Goal: Communication & Community: Ask a question

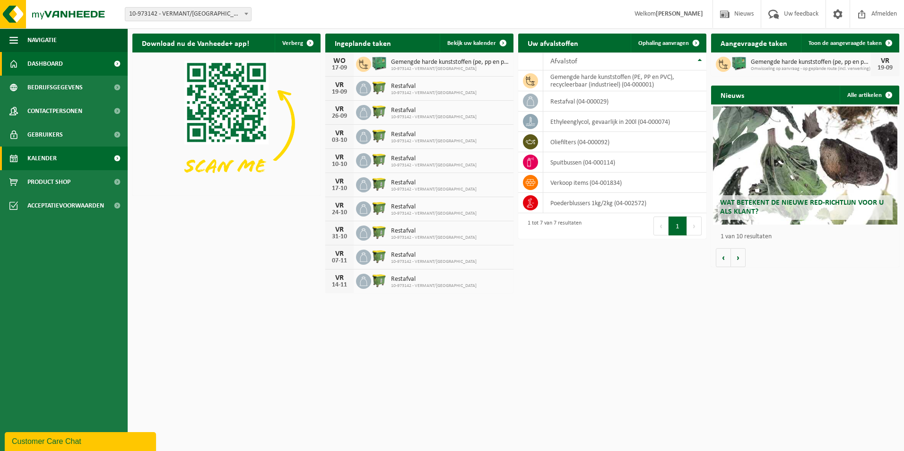
click at [51, 163] on span "Kalender" at bounding box center [41, 159] width 29 height 24
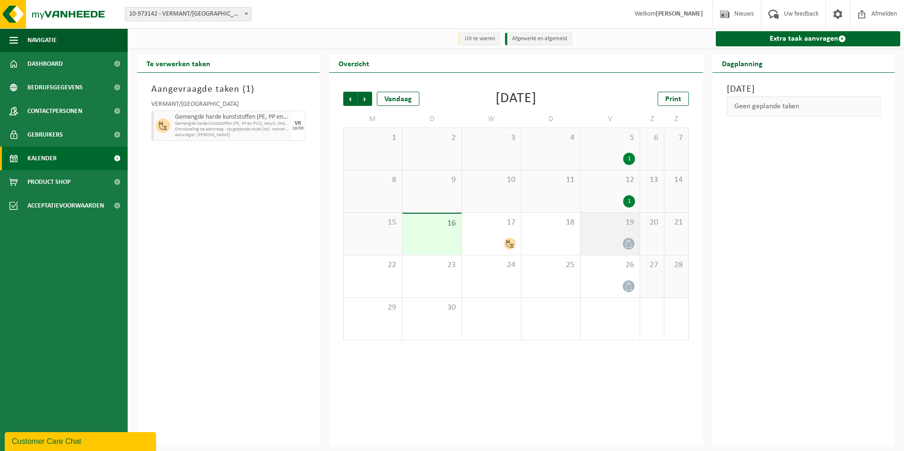
click at [595, 235] on div "19" at bounding box center [609, 234] width 59 height 42
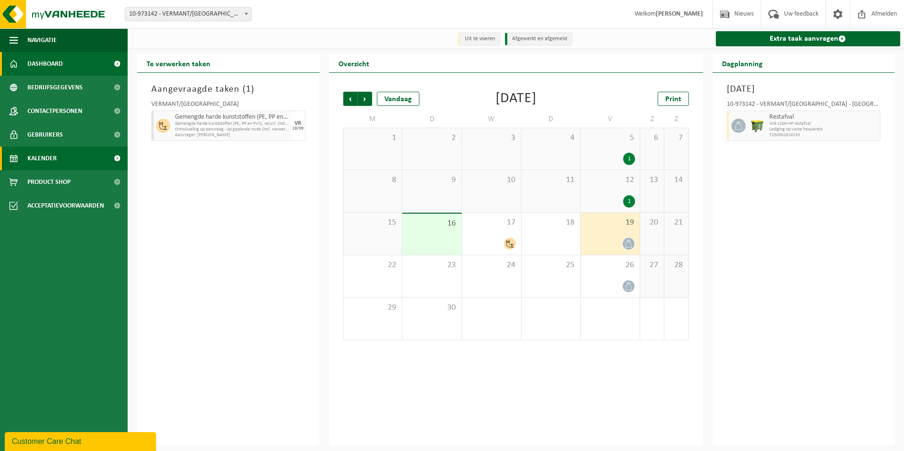
click at [54, 59] on span "Dashboard" at bounding box center [44, 64] width 35 height 24
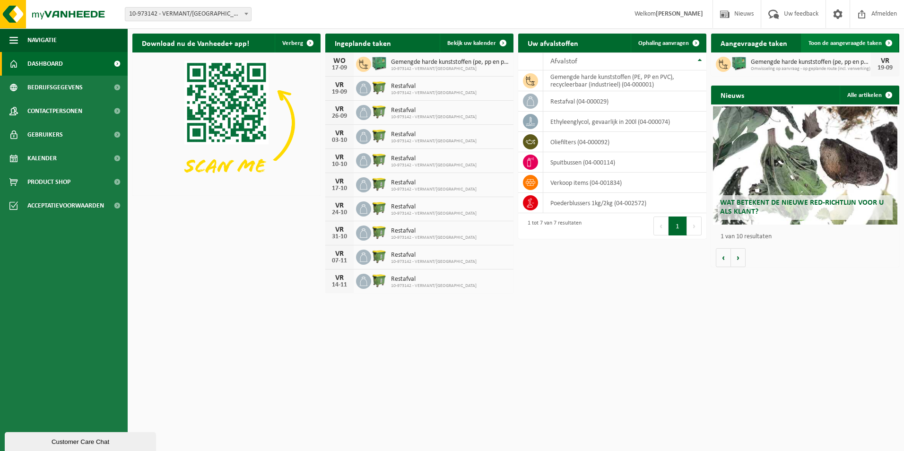
click at [831, 44] on span "Toon de aangevraagde taken" at bounding box center [844, 43] width 73 height 6
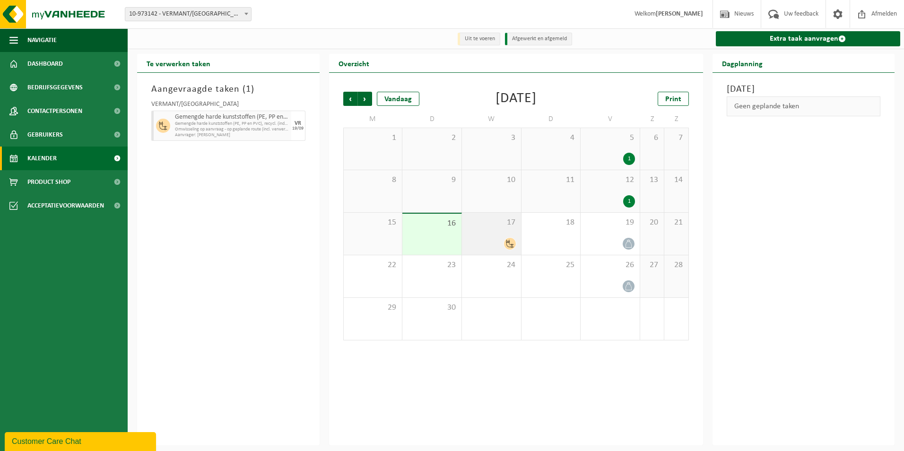
click at [484, 246] on div at bounding box center [491, 243] width 50 height 13
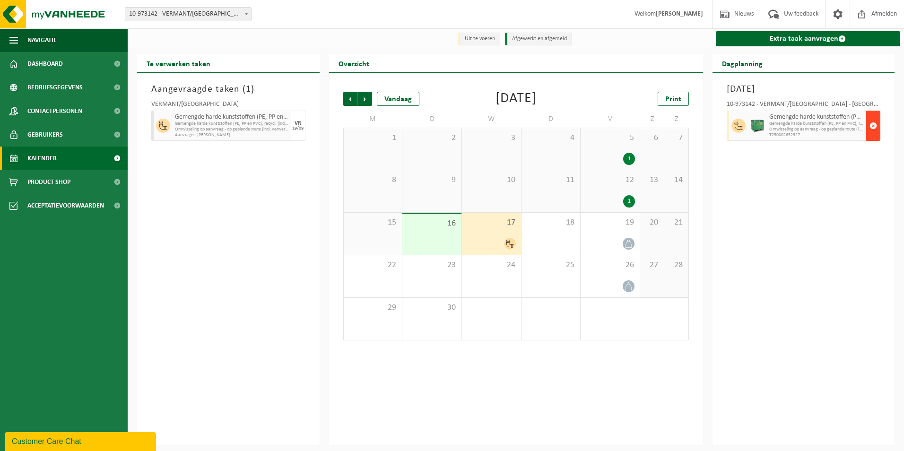
click at [874, 129] on span "button" at bounding box center [873, 125] width 8 height 19
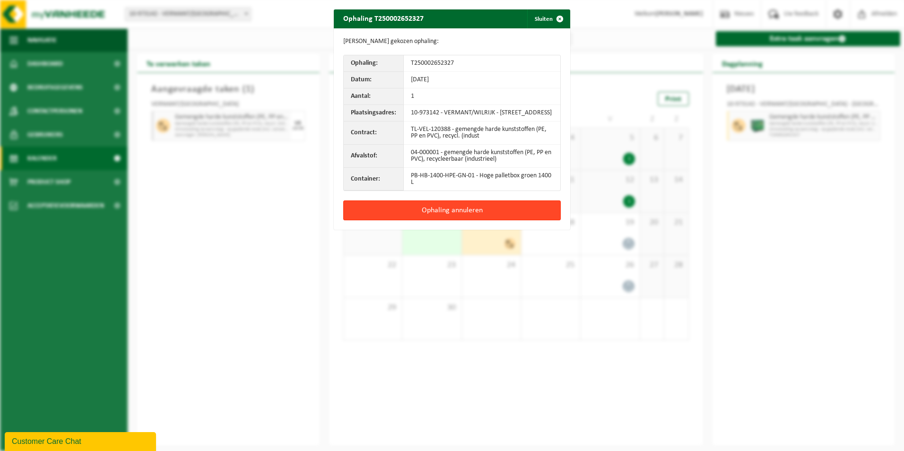
click at [440, 216] on button "Ophaling annuleren" at bounding box center [451, 210] width 217 height 20
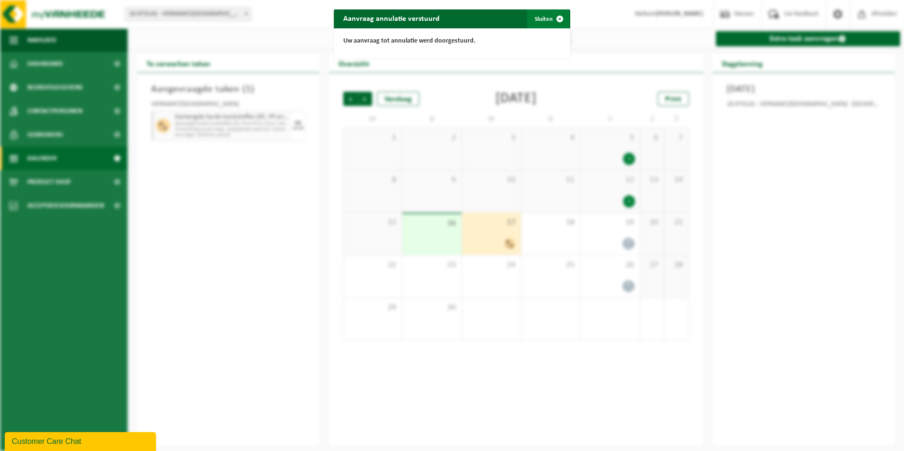
click at [550, 19] on span "button" at bounding box center [559, 18] width 19 height 19
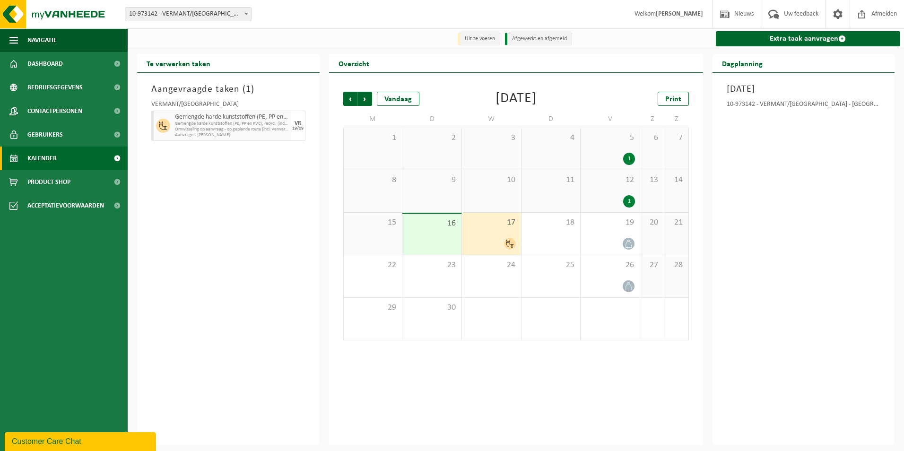
click at [491, 237] on div "17" at bounding box center [491, 234] width 59 height 42
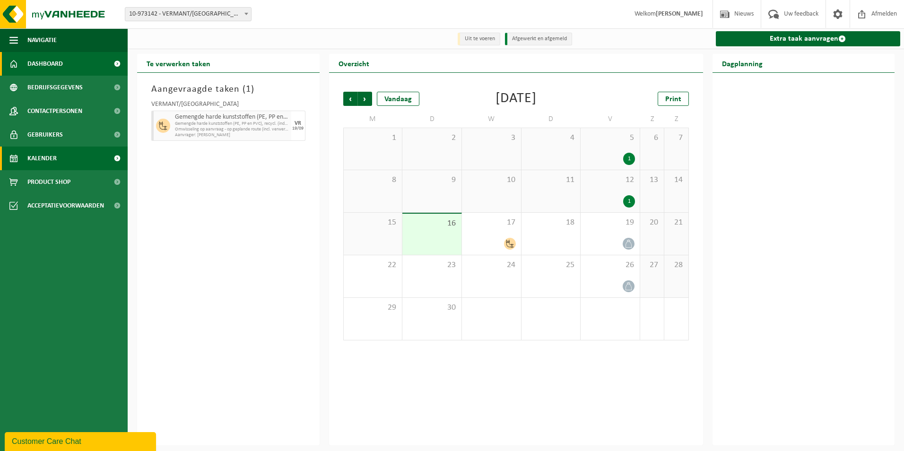
click at [46, 66] on span "Dashboard" at bounding box center [44, 64] width 35 height 24
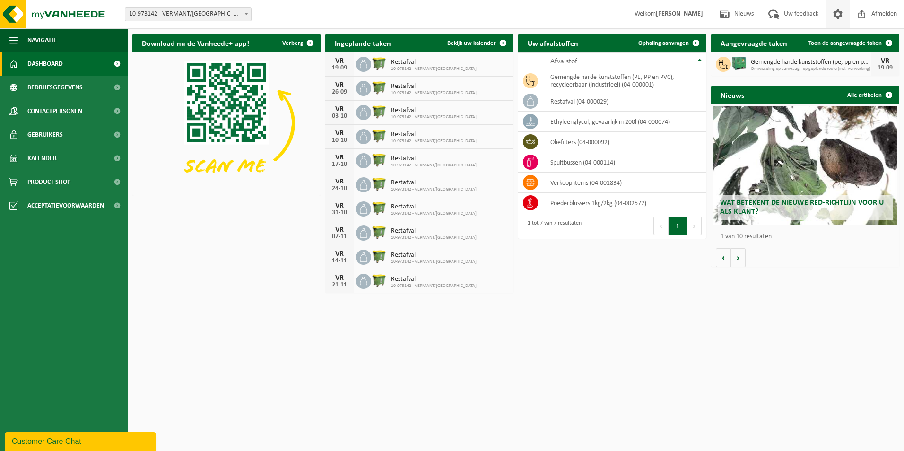
click at [839, 11] on span at bounding box center [837, 14] width 14 height 28
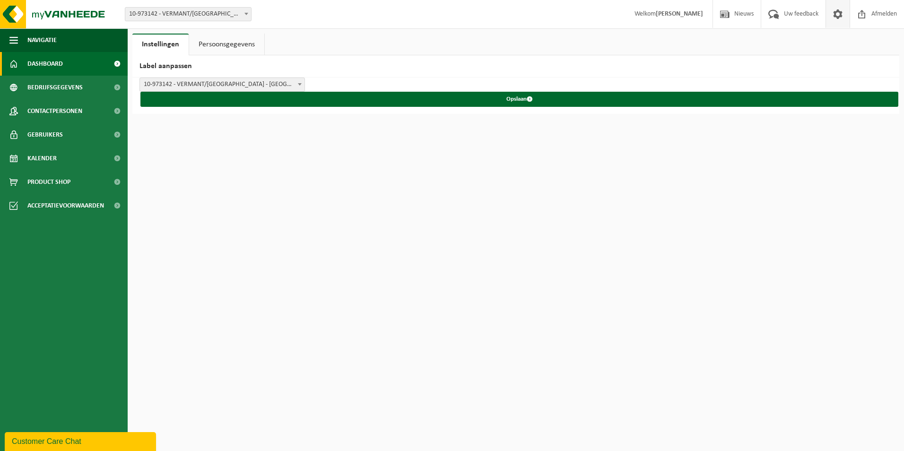
click at [40, 60] on span "Dashboard" at bounding box center [44, 64] width 35 height 24
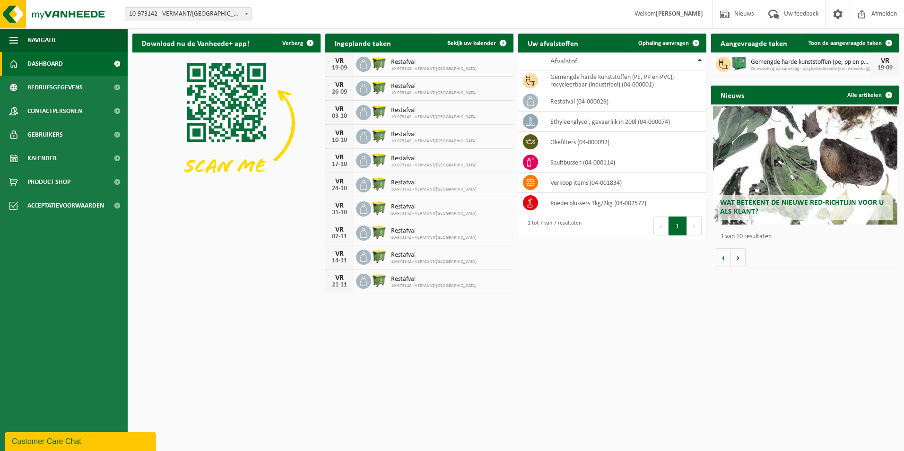
click at [86, 439] on div "Customer Care Chat" at bounding box center [80, 441] width 137 height 11
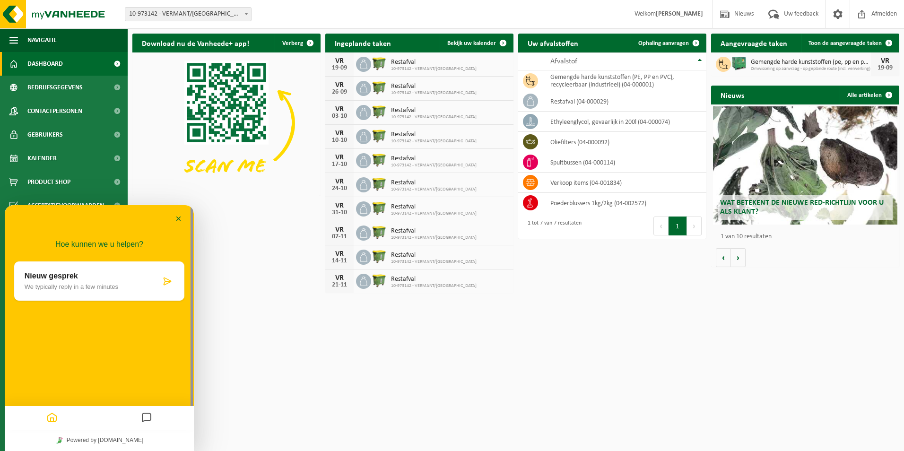
click at [155, 418] on div at bounding box center [146, 418] width 95 height 18
click at [148, 417] on icon "Messages" at bounding box center [146, 418] width 11 height 18
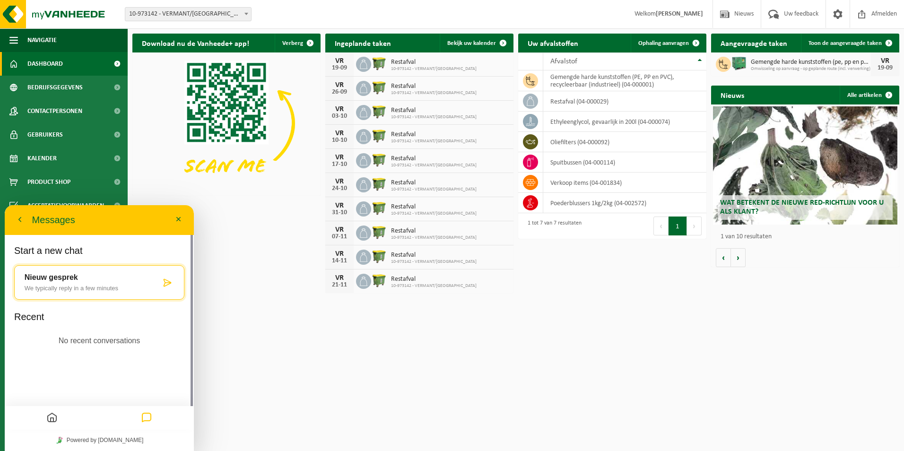
click at [57, 415] on button "Home" at bounding box center [52, 418] width 16 height 18
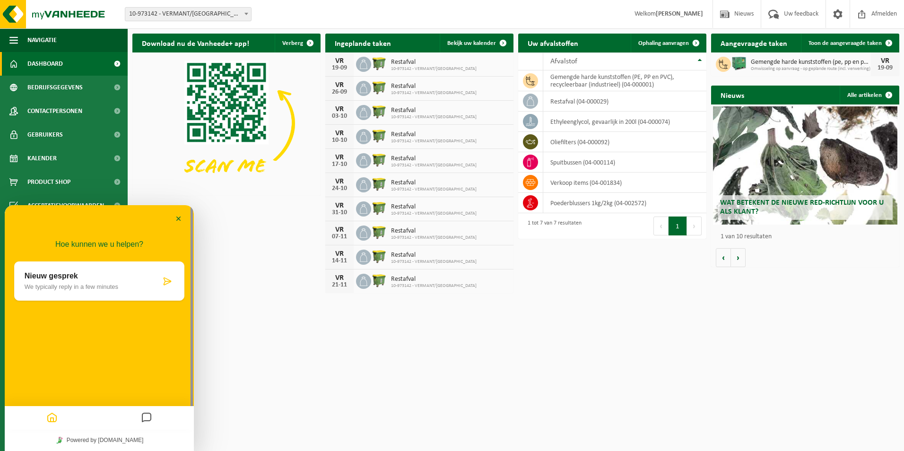
click at [58, 367] on div "Hoe kunnen we u helpen? Nieuw gesprek We typically reply in a few minutes" at bounding box center [99, 317] width 189 height 224
click at [80, 280] on p "Nieuw gesprek" at bounding box center [93, 276] width 136 height 9
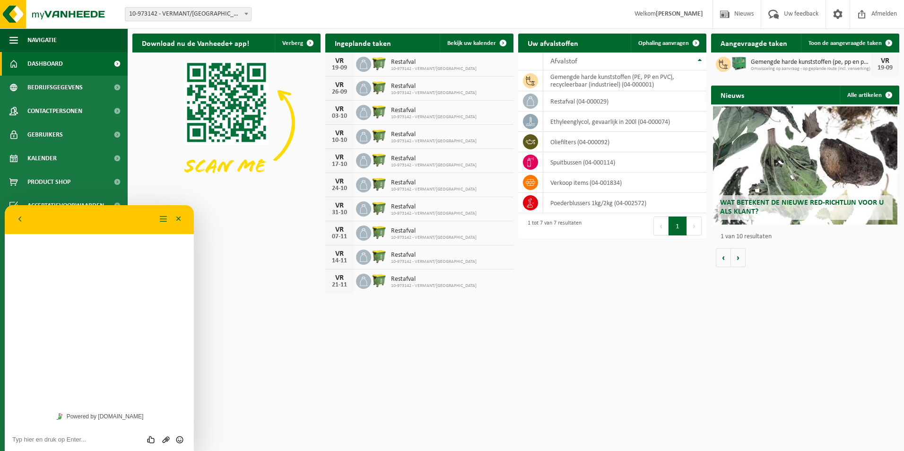
click at [52, 440] on textarea at bounding box center [99, 440] width 174 height 8
type textarea "Beste,"
type textarea "w"
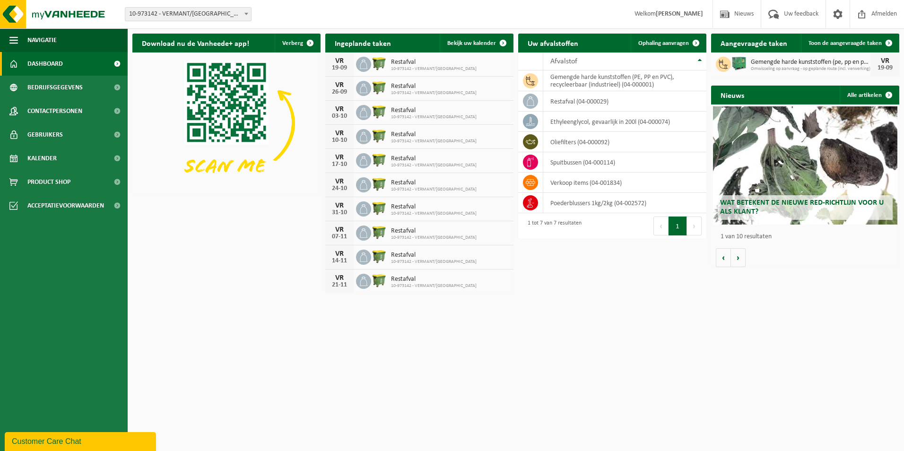
click at [80, 448] on button "Customer Care Chat" at bounding box center [80, 441] width 151 height 19
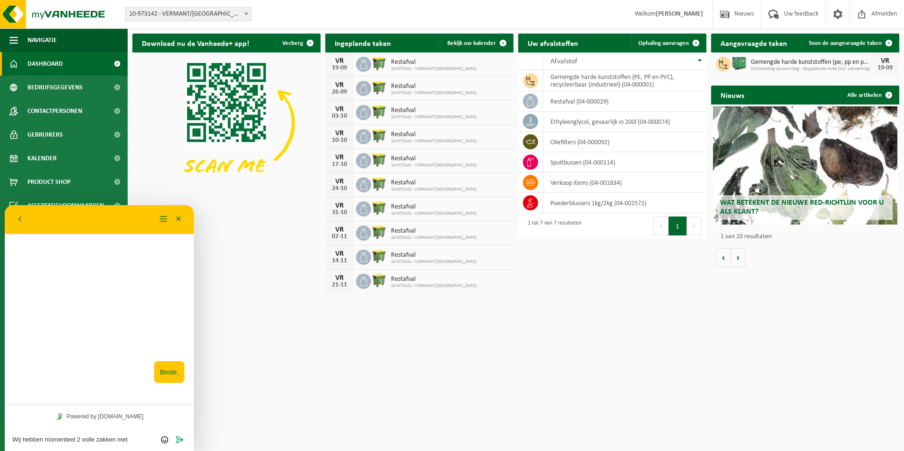
click at [133, 436] on textarea "Wij hebben momenteel 2 volle zakken met" at bounding box center [99, 440] width 174 height 8
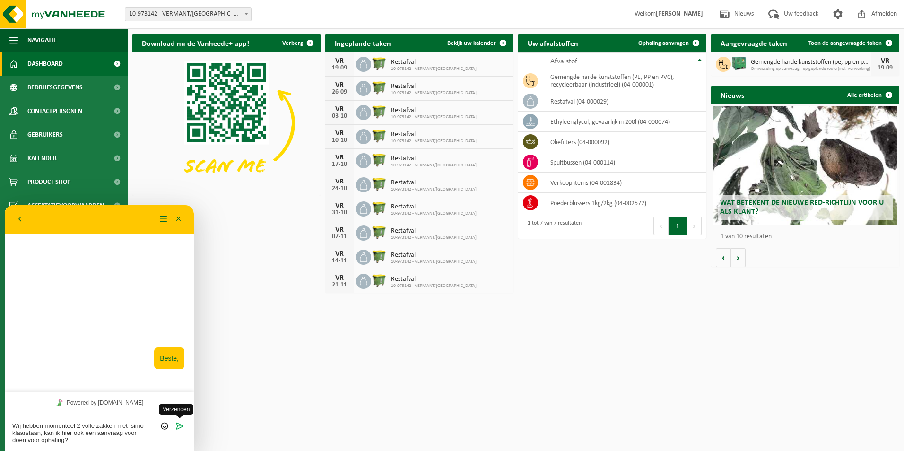
type textarea "Wij hebben momenteel 2 volle zakken met isimo klaarstaan, kan ik hier ook een a…"
click at [179, 427] on icon "Verzenden" at bounding box center [179, 426] width 9 height 9
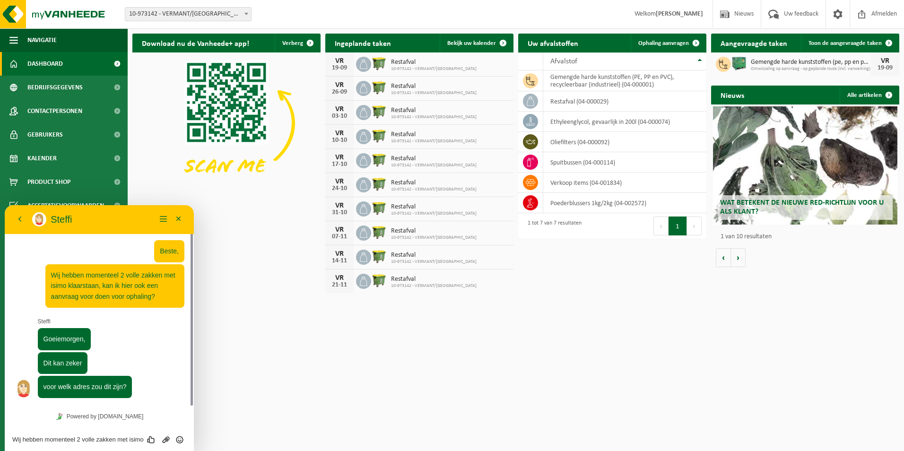
scroll to position [3, 0]
click at [54, 438] on textarea "Wij hebben momenteel 2 volle zakken met isimo klaarstaan, kan ik hier ook een a…" at bounding box center [99, 440] width 174 height 8
type textarea "Vermant antwerpen zuid,"
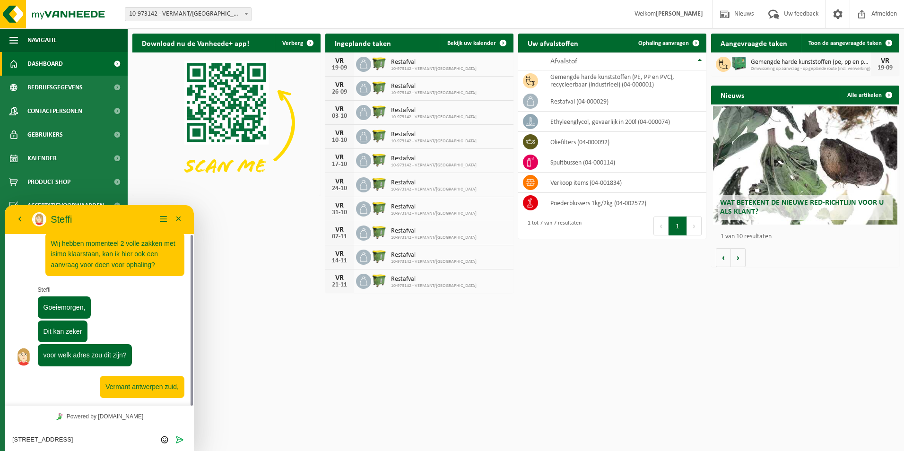
type textarea "[STREET_ADDRESS]"
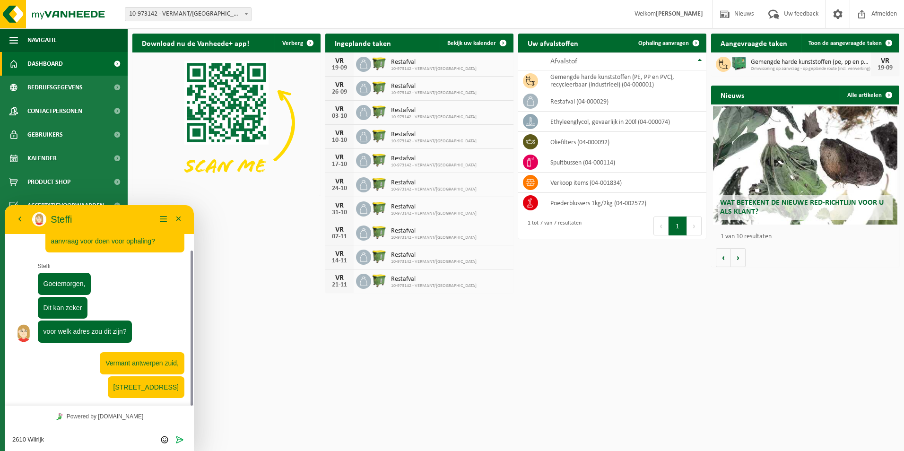
type textarea "2610 Wilrijk"
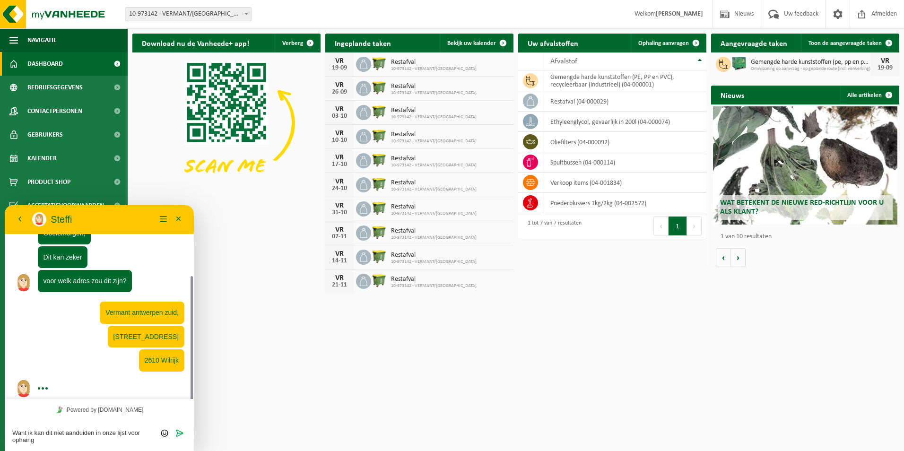
scroll to position [115, 0]
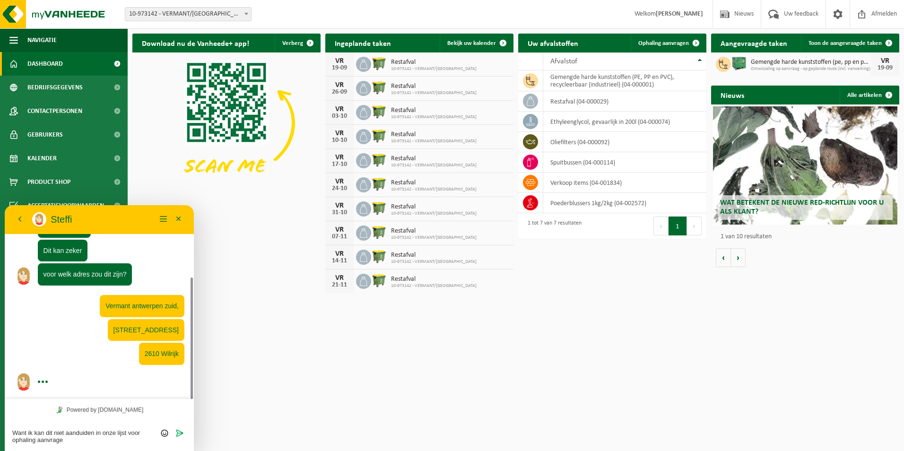
type textarea "Want ik kan dit niet aanduiden in onze lijst voor ophaling aanvragen"
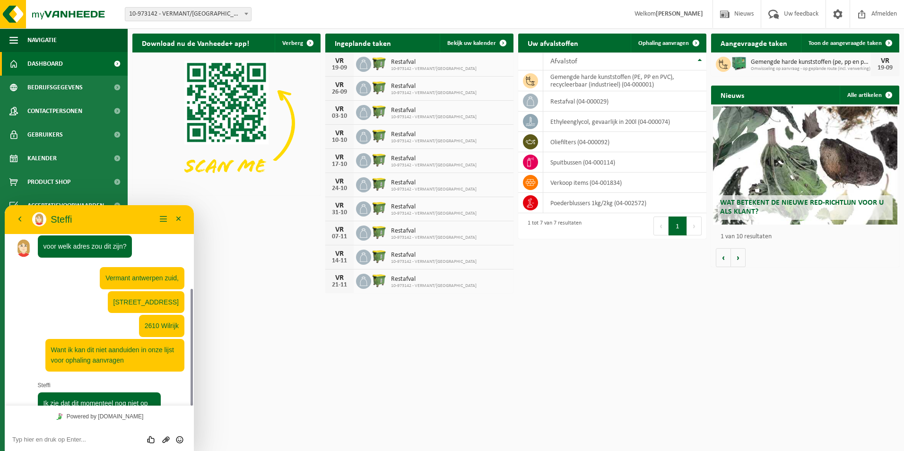
scroll to position [197, 0]
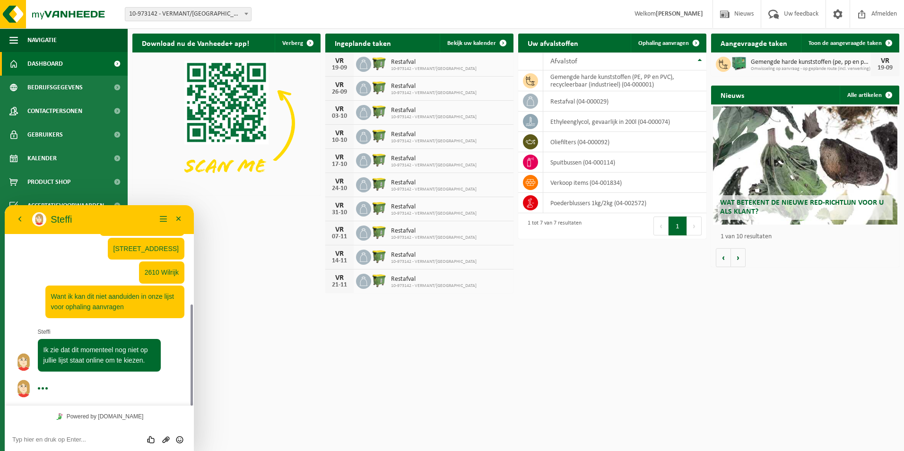
click at [56, 417] on div "Powered by [DOMAIN_NAME]" at bounding box center [99, 415] width 189 height 21
click at [23, 439] on textarea at bounding box center [99, 440] width 174 height 8
type textarea "n"
type textarea "Nee, klopt."
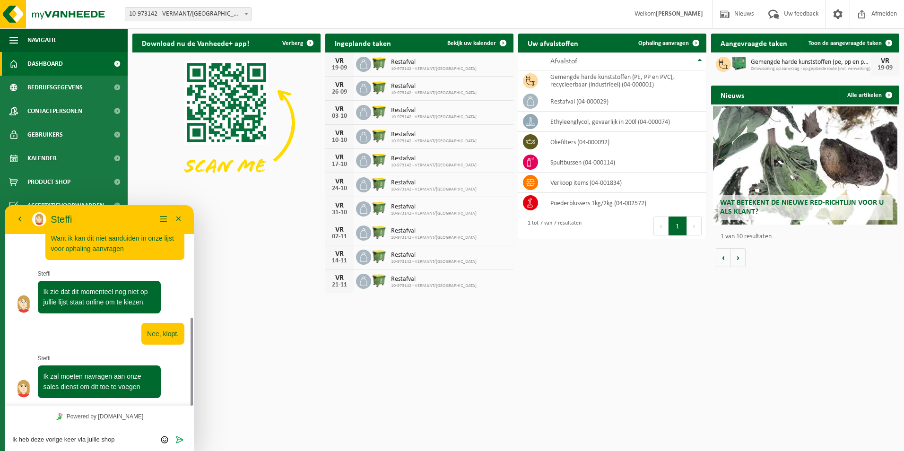
scroll to position [255, 0]
type textarea "Ik heb deze vorige keer via jullie shop angekocht"
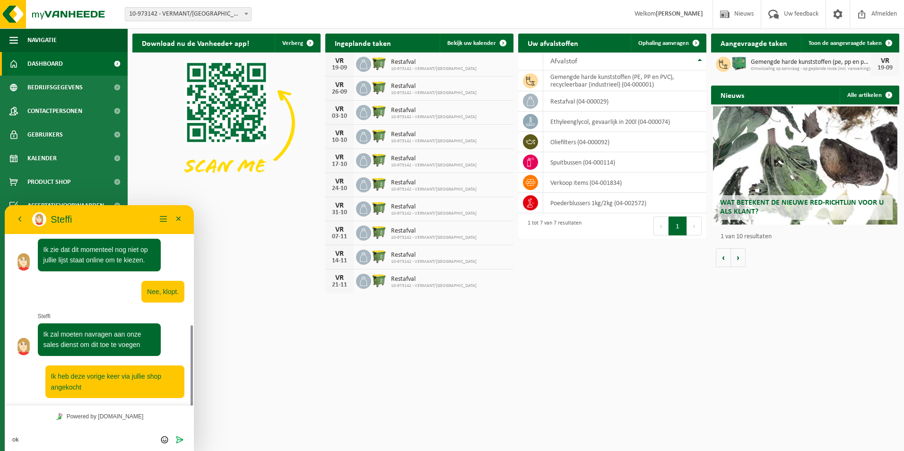
type textarea "o"
type textarea "Ok, super dank u."
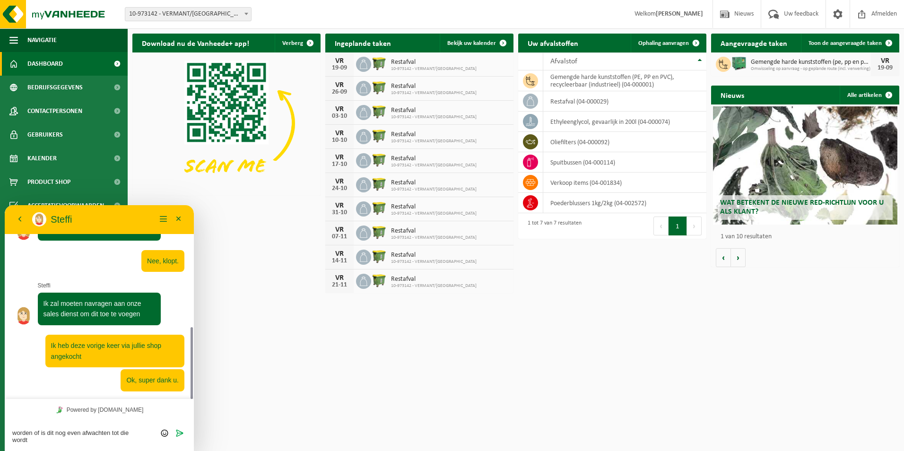
scroll to position [0, 0]
type textarea "Kan er dan ook ineens een ophaling ingepland worden of is dit nog even afwachte…"
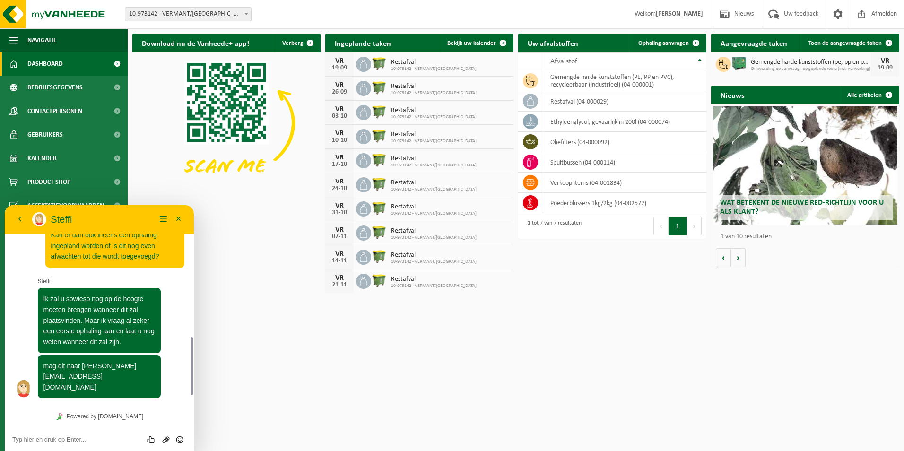
scroll to position [486, 0]
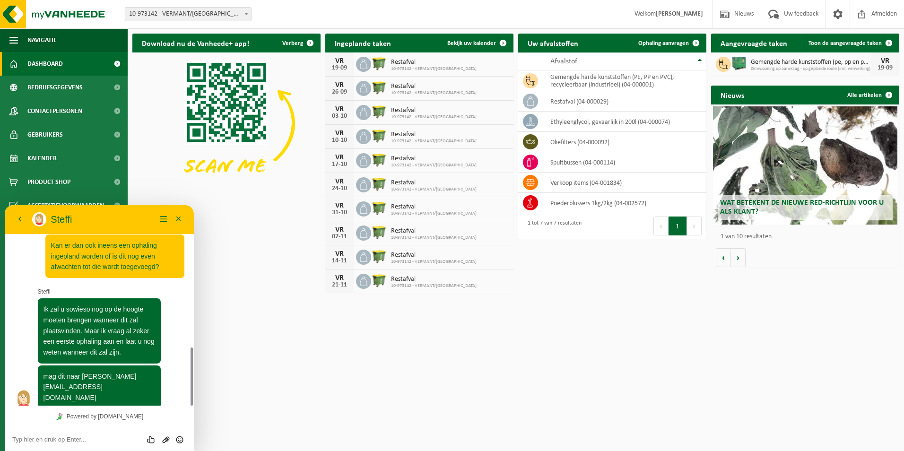
click at [57, 439] on textarea at bounding box center [99, 440] width 174 height 8
type textarea "Ja dat mag, dat is onze verantwoordelijke"
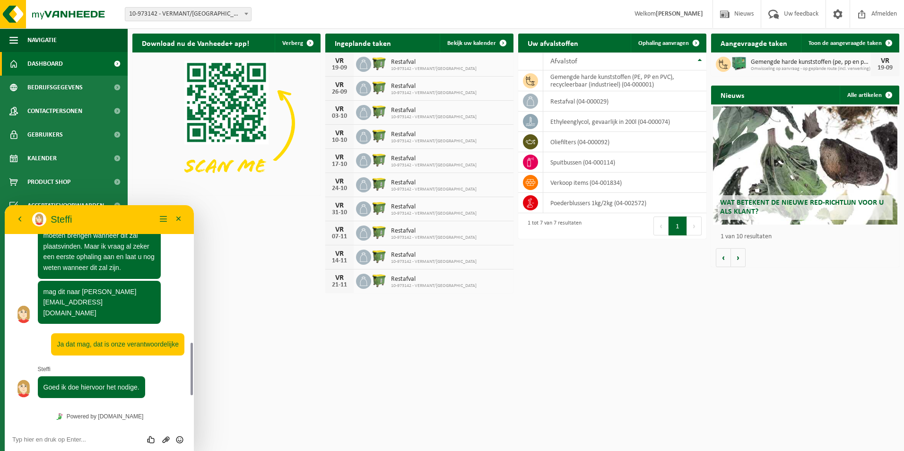
scroll to position [560, 0]
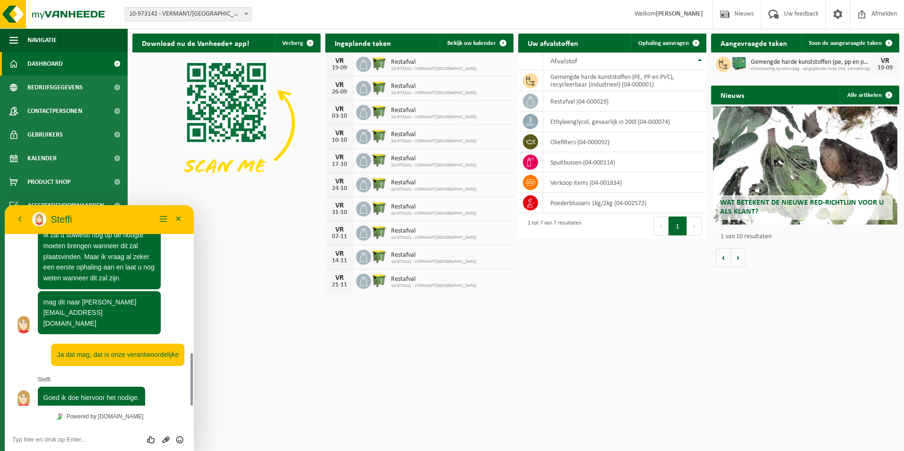
click at [69, 435] on div "Beoordeel deze chat Upload bestand Emoji invoeren" at bounding box center [99, 439] width 174 height 9
click at [62, 439] on textarea at bounding box center [99, 440] width 174 height 8
type textarea "Super"
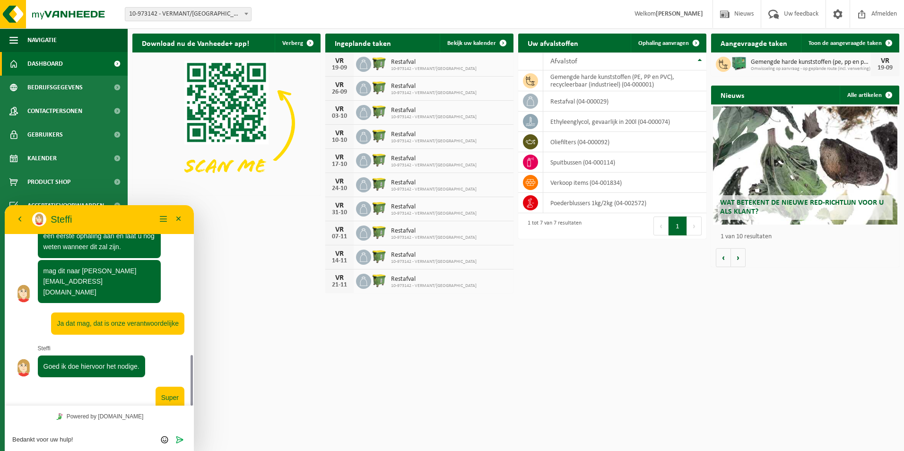
type textarea "Bedankt voor uw hulp!"
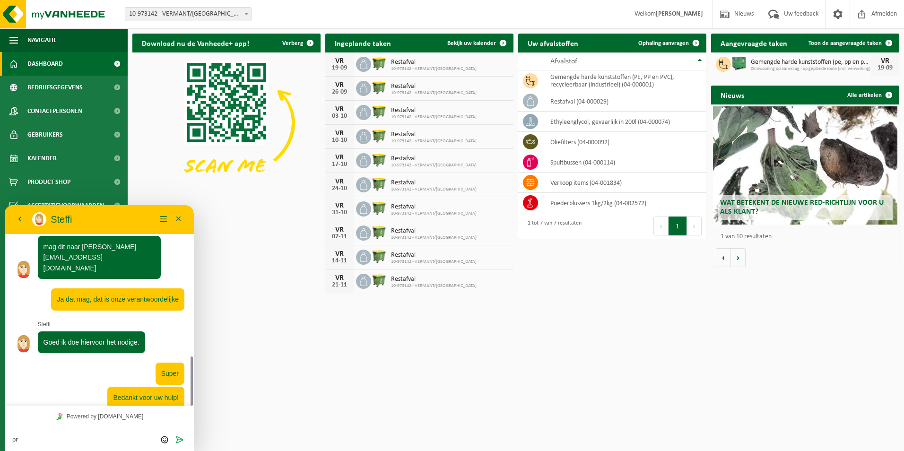
type textarea "p"
type textarea "Prettige dag nog!"
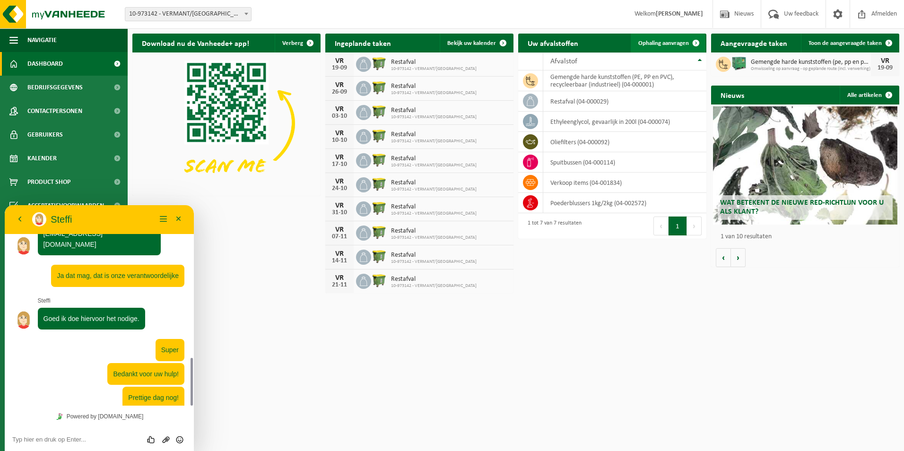
click at [656, 43] on span "Ophaling aanvragen" at bounding box center [663, 43] width 51 height 6
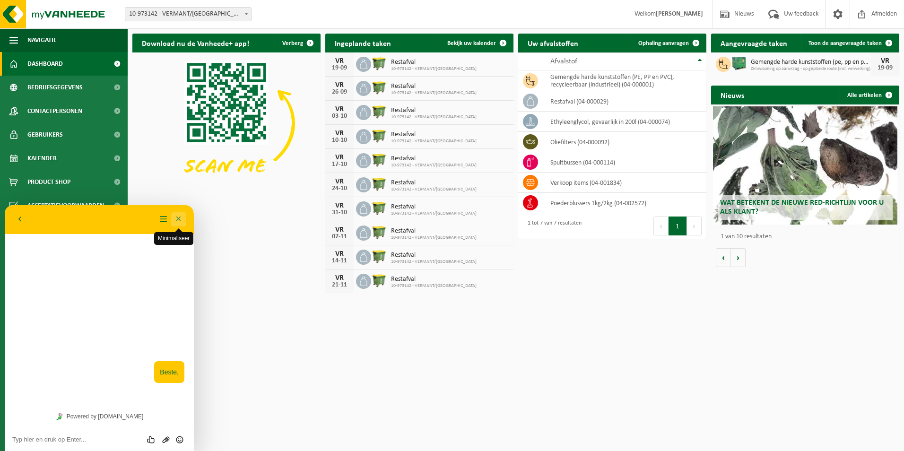
click at [178, 221] on button "Minimaliseer" at bounding box center [178, 219] width 15 height 14
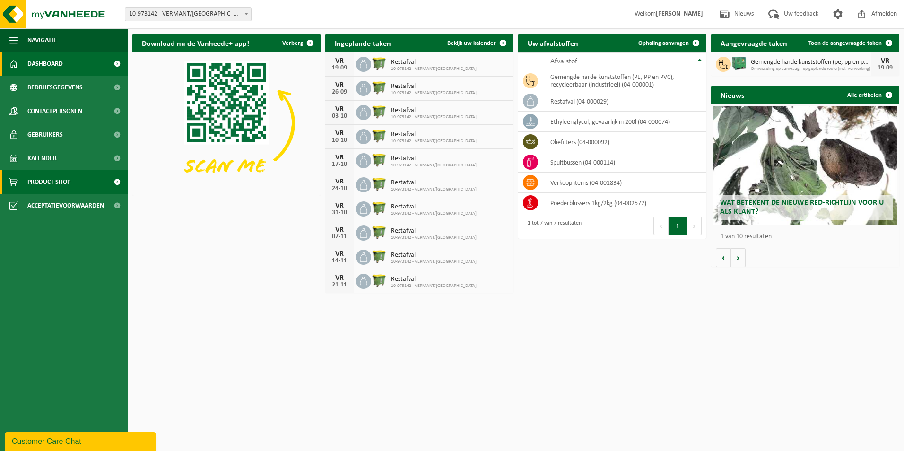
click at [52, 180] on span "Product Shop" at bounding box center [48, 182] width 43 height 24
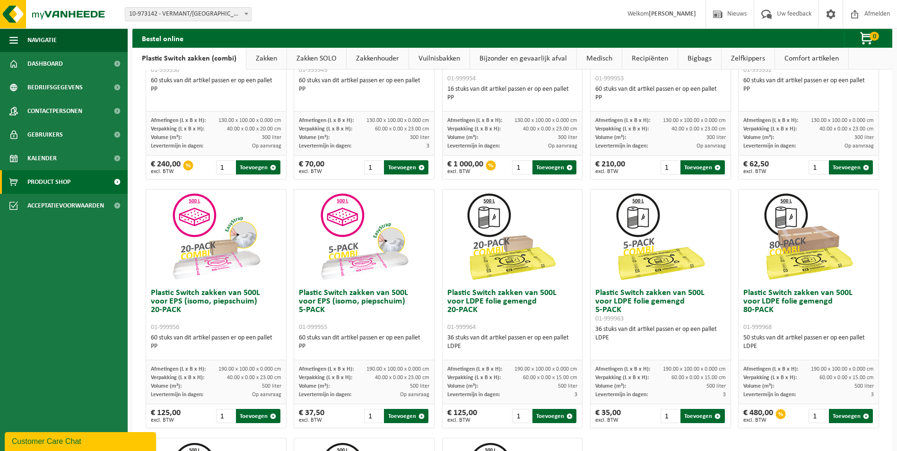
scroll to position [189, 0]
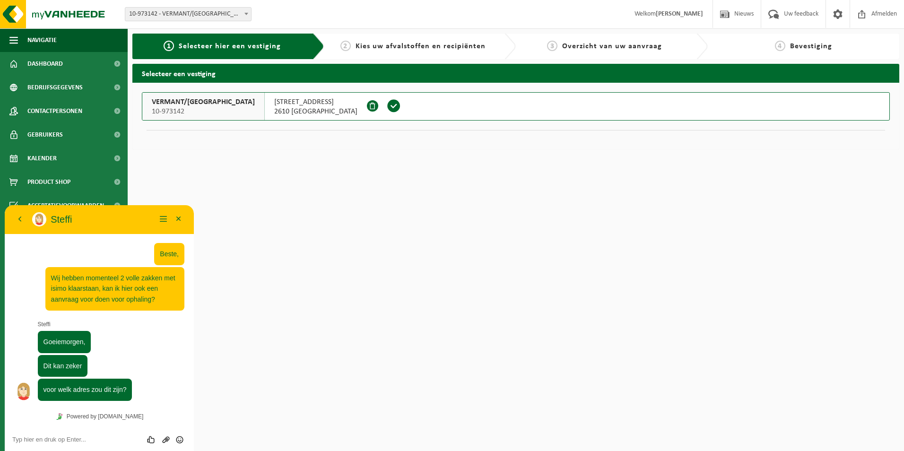
scroll to position [639, 0]
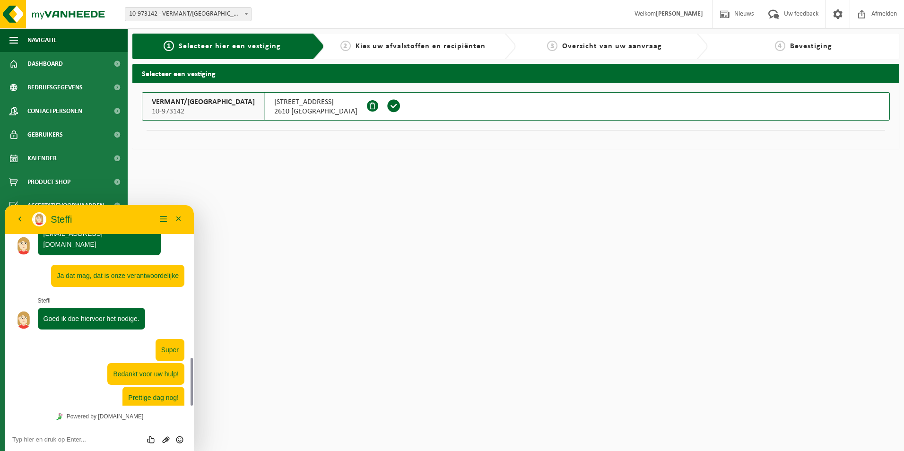
click at [387, 103] on span at bounding box center [394, 106] width 14 height 14
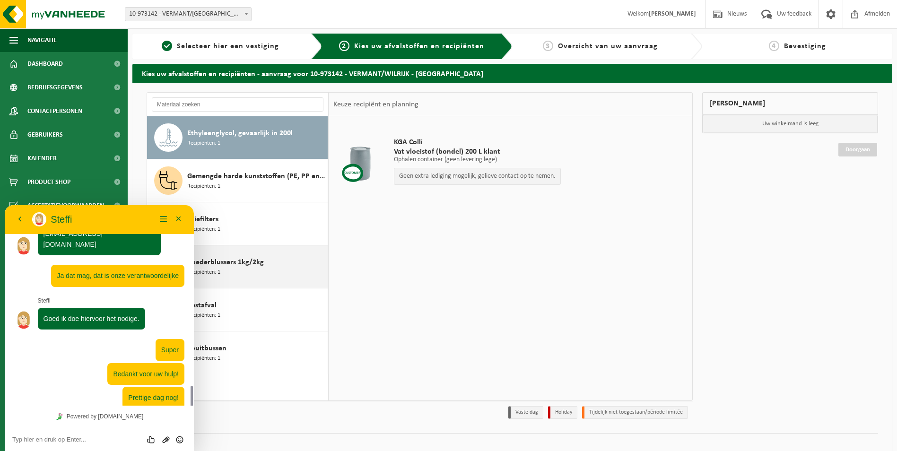
scroll to position [666, 0]
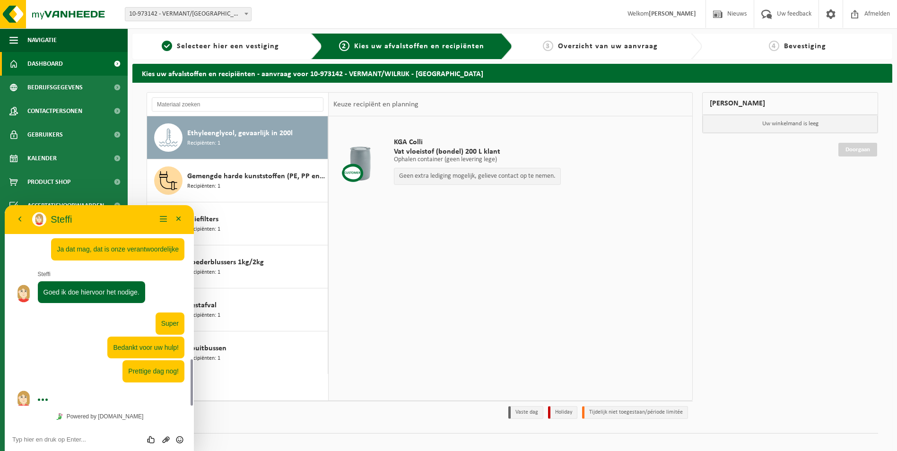
click at [54, 68] on span "Dashboard" at bounding box center [44, 64] width 35 height 24
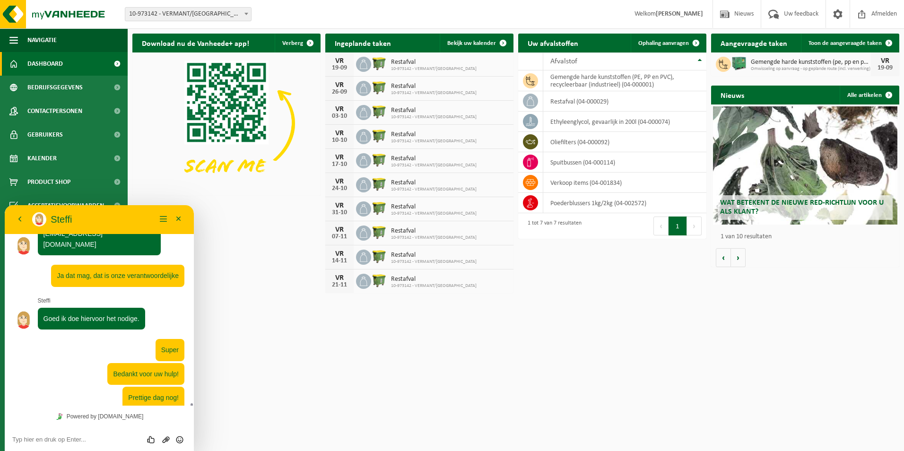
scroll to position [682, 0]
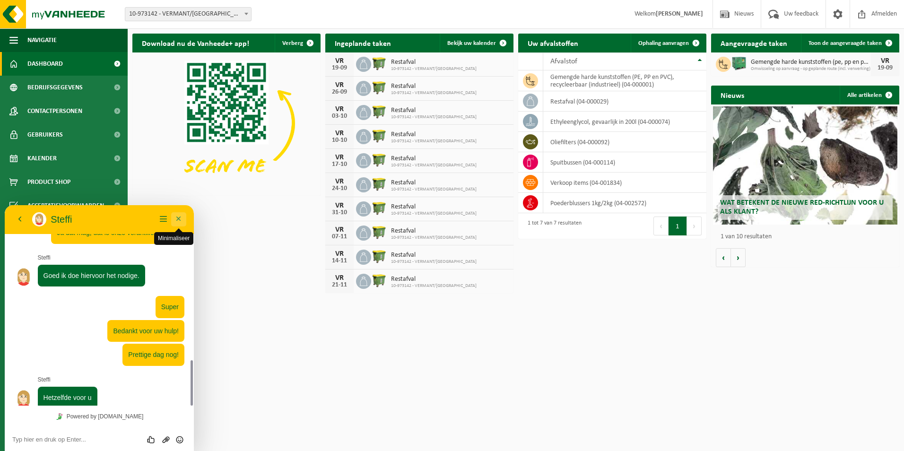
click at [180, 218] on button "Minimaliseer" at bounding box center [178, 219] width 15 height 14
